Goal: Navigation & Orientation: Find specific page/section

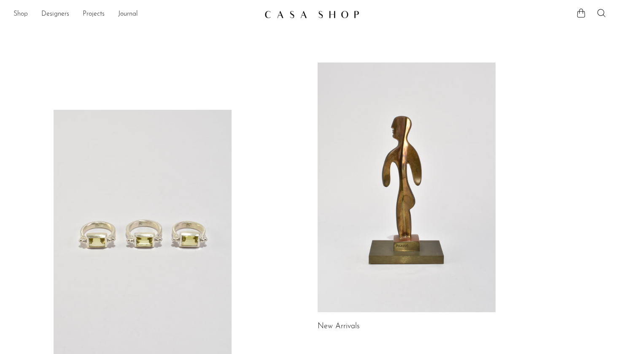
click at [17, 15] on link "Shop" at bounding box center [21, 14] width 14 height 11
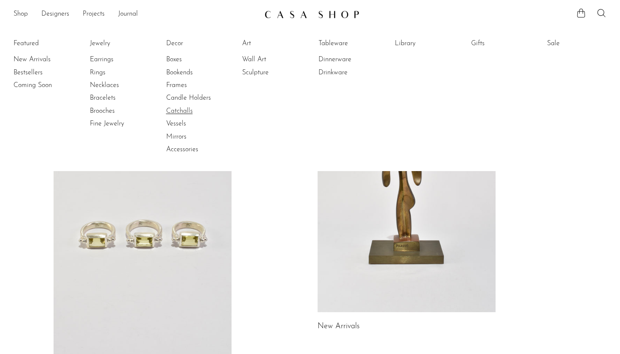
click at [177, 106] on link "Catchalls" at bounding box center [197, 110] width 63 height 9
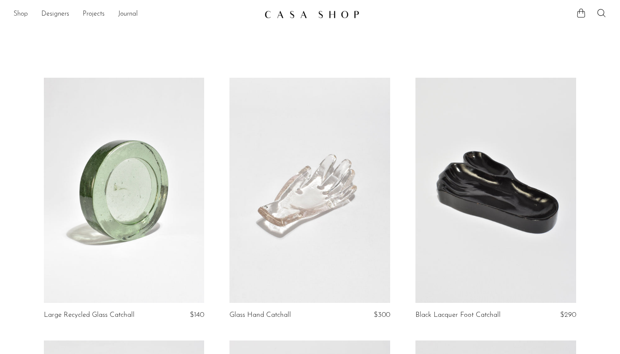
click at [22, 11] on link "Shop" at bounding box center [21, 14] width 14 height 11
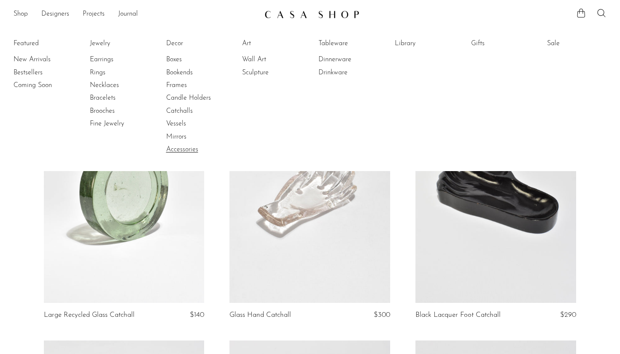
click at [178, 145] on link "Accessories" at bounding box center [197, 149] width 63 height 9
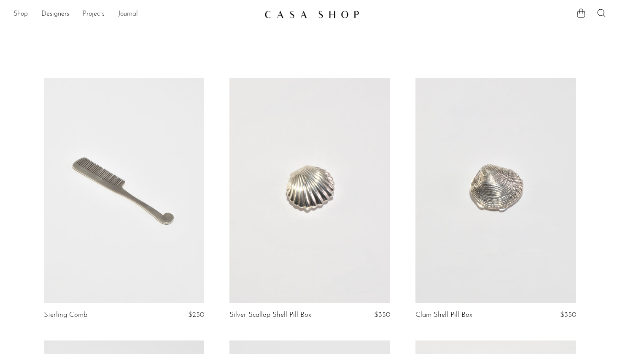
click at [16, 18] on link "Shop" at bounding box center [21, 14] width 14 height 11
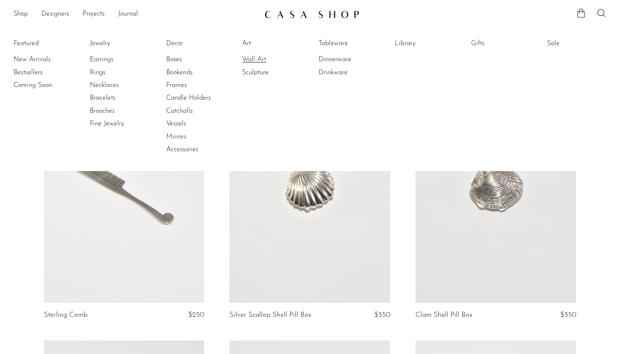
click at [260, 59] on link "Wall Art" at bounding box center [273, 59] width 63 height 9
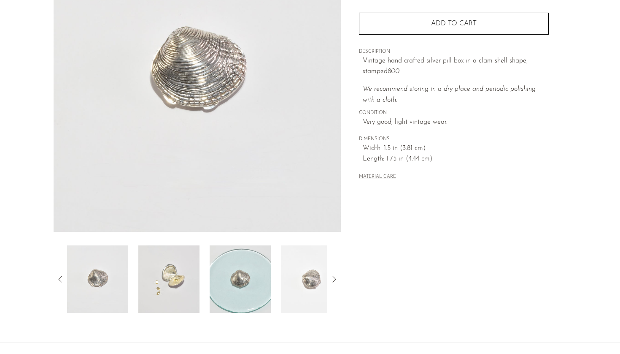
scroll to position [98, 0]
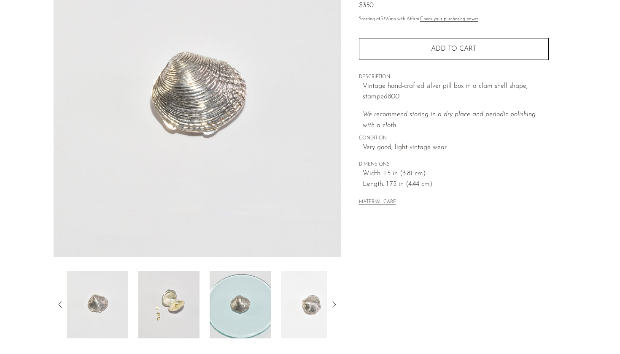
click at [193, 308] on img at bounding box center [168, 304] width 61 height 68
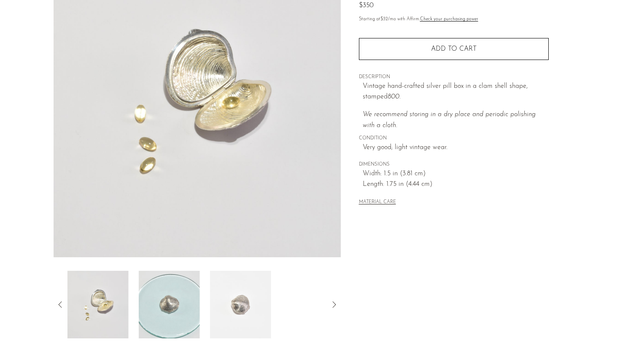
click at [230, 307] on img at bounding box center [240, 304] width 61 height 68
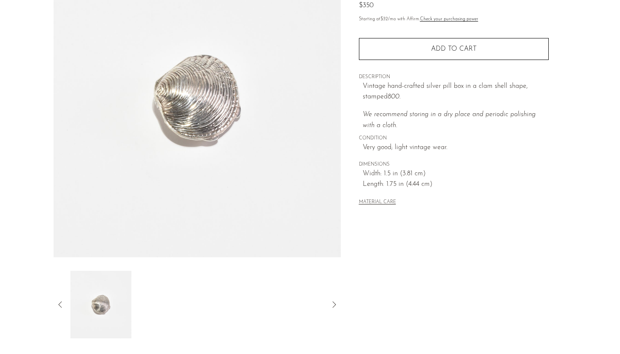
click at [239, 307] on div at bounding box center [197, 304] width 260 height 68
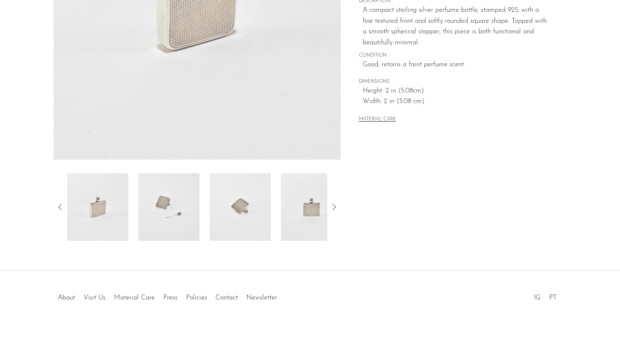
click at [182, 207] on img at bounding box center [168, 207] width 61 height 68
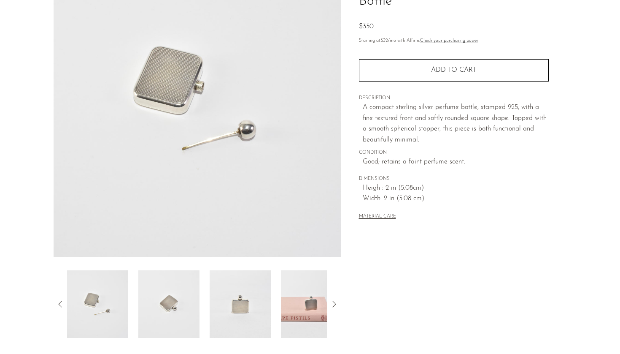
scroll to position [127, 0]
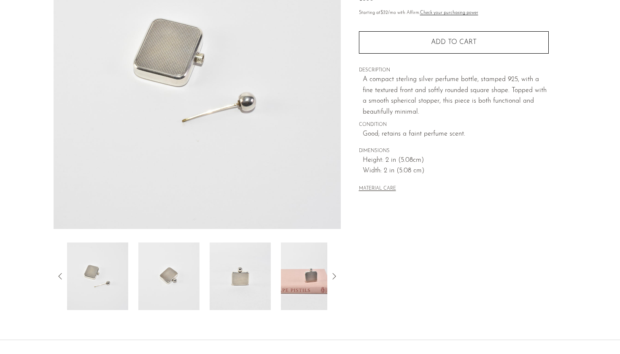
click at [299, 268] on img at bounding box center [311, 276] width 61 height 68
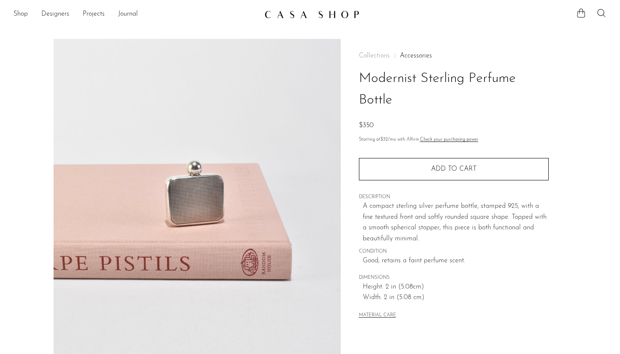
scroll to position [0, 0]
